Goal: Navigation & Orientation: Go to known website

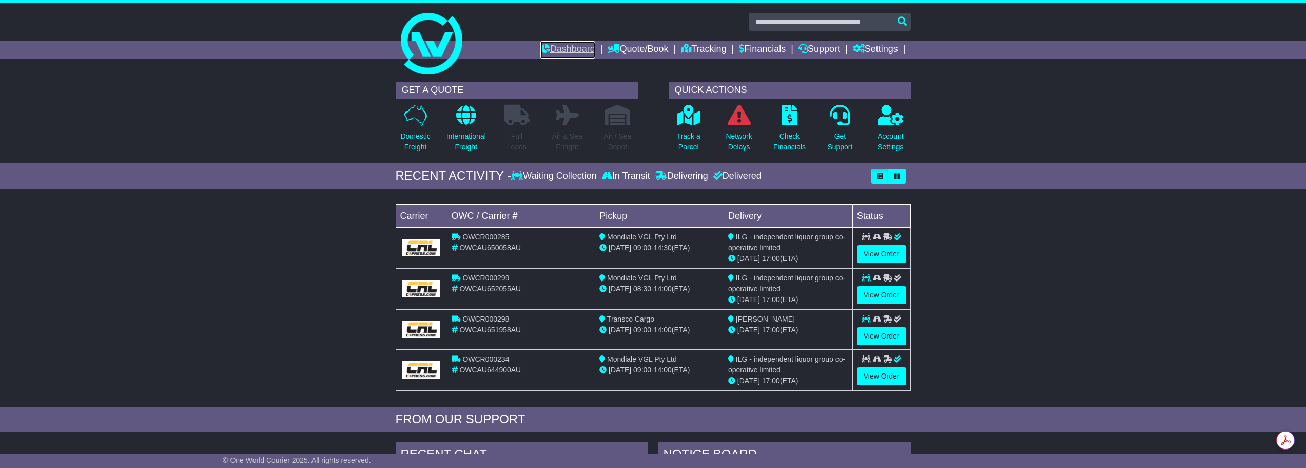
click at [555, 43] on link "Dashboard" at bounding box center [568, 49] width 55 height 17
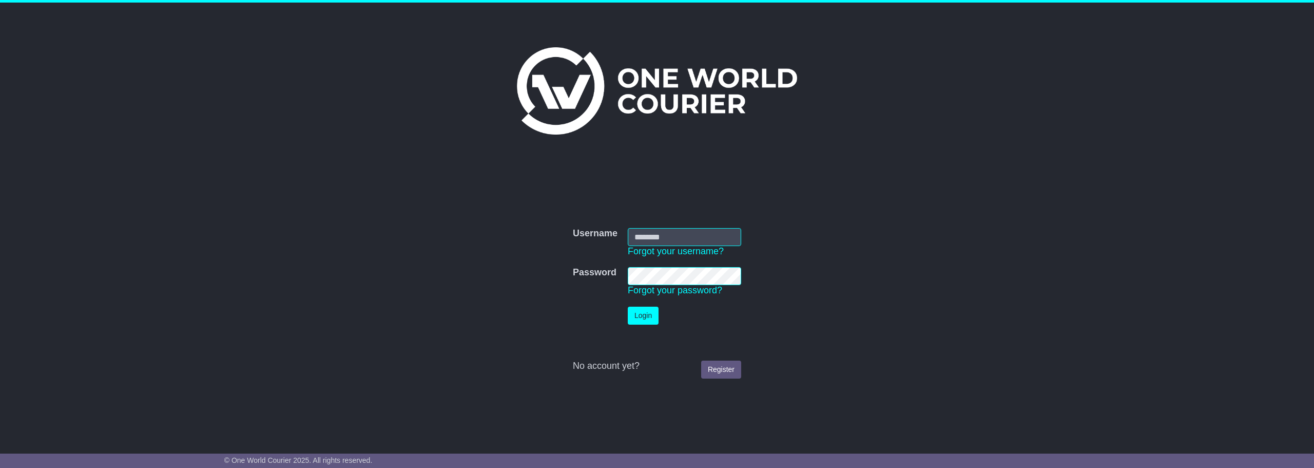
click at [665, 234] on input "Username" at bounding box center [684, 237] width 113 height 18
type input "**********"
click at [641, 315] on button "Login" at bounding box center [643, 315] width 31 height 18
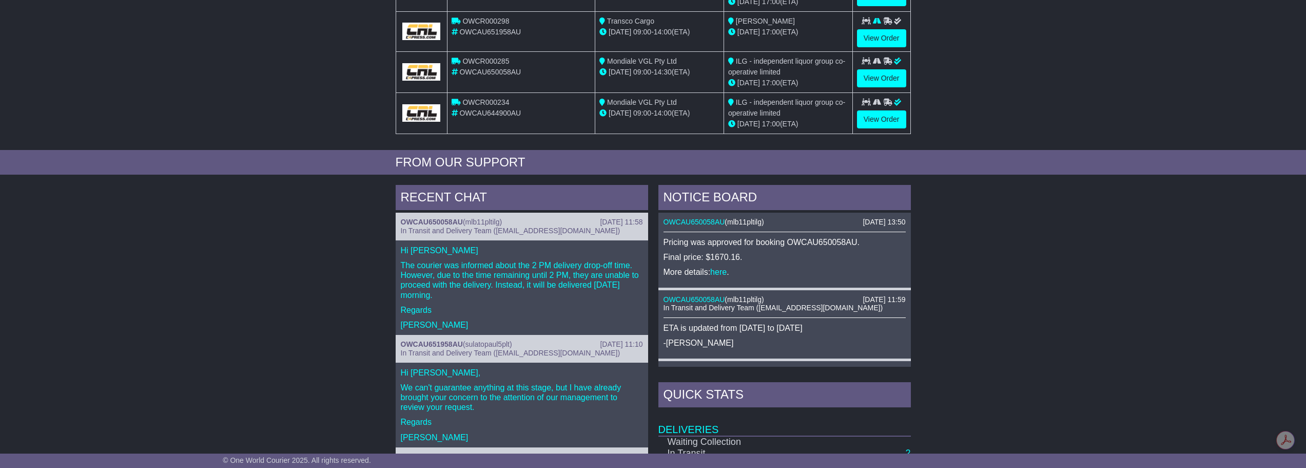
scroll to position [103, 0]
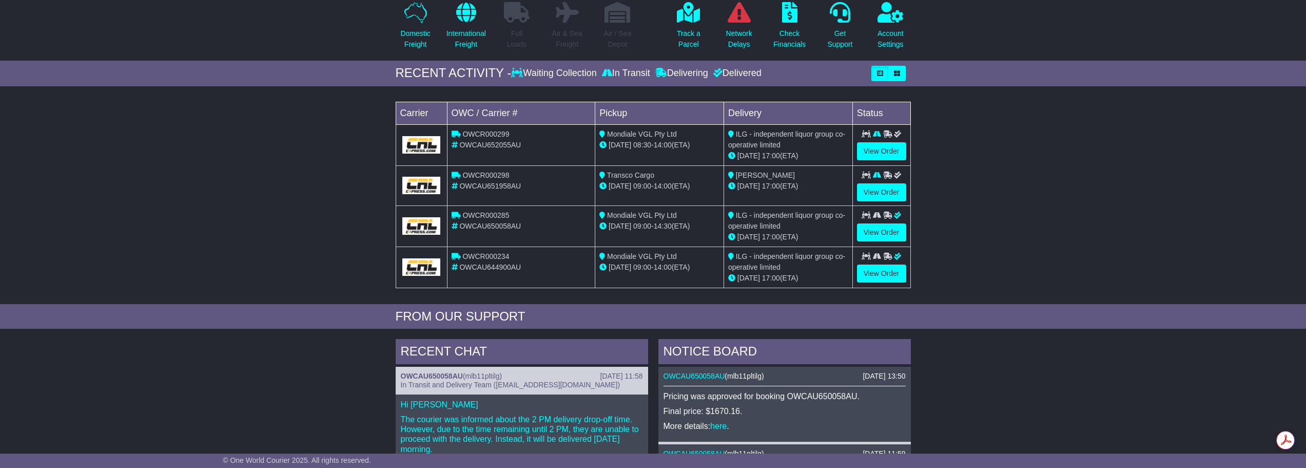
click at [1054, 205] on div "Loading... No bookings found Carrier OWC / Carrier # Pickup Delivery Status OWC…" at bounding box center [653, 197] width 1306 height 213
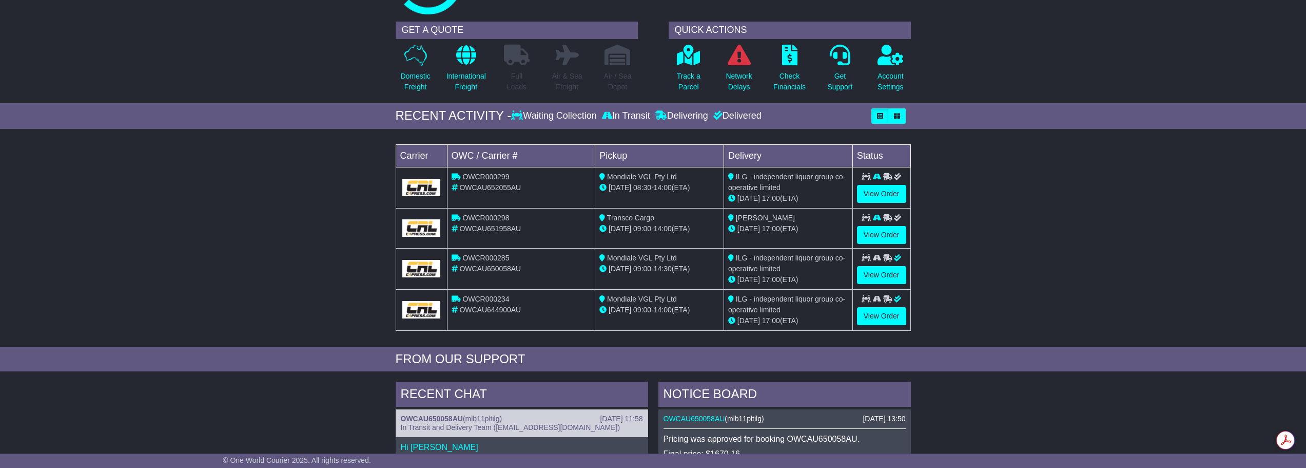
scroll to position [0, 0]
